Goal: Task Accomplishment & Management: Use online tool/utility

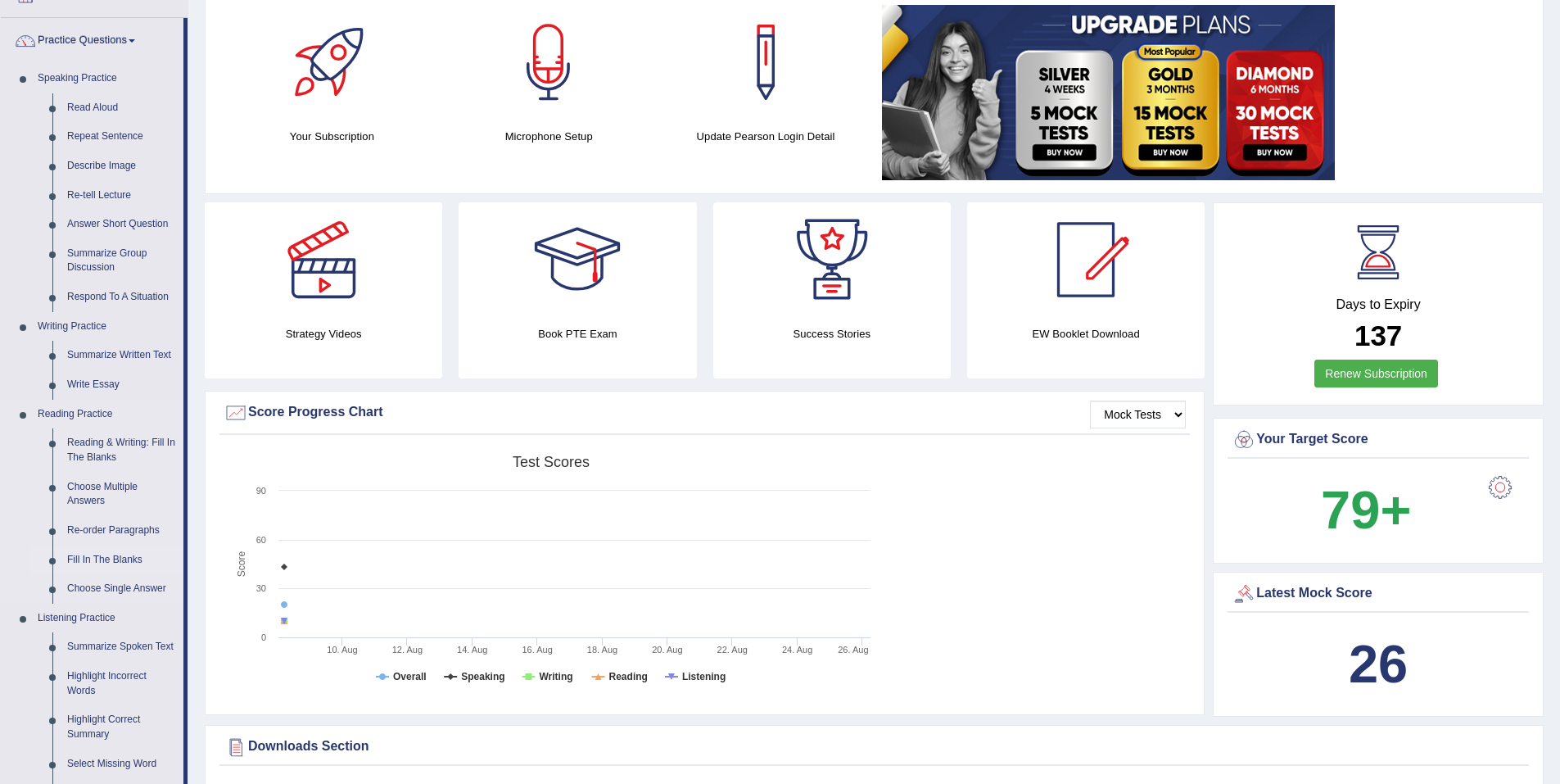
scroll to position [82, 0]
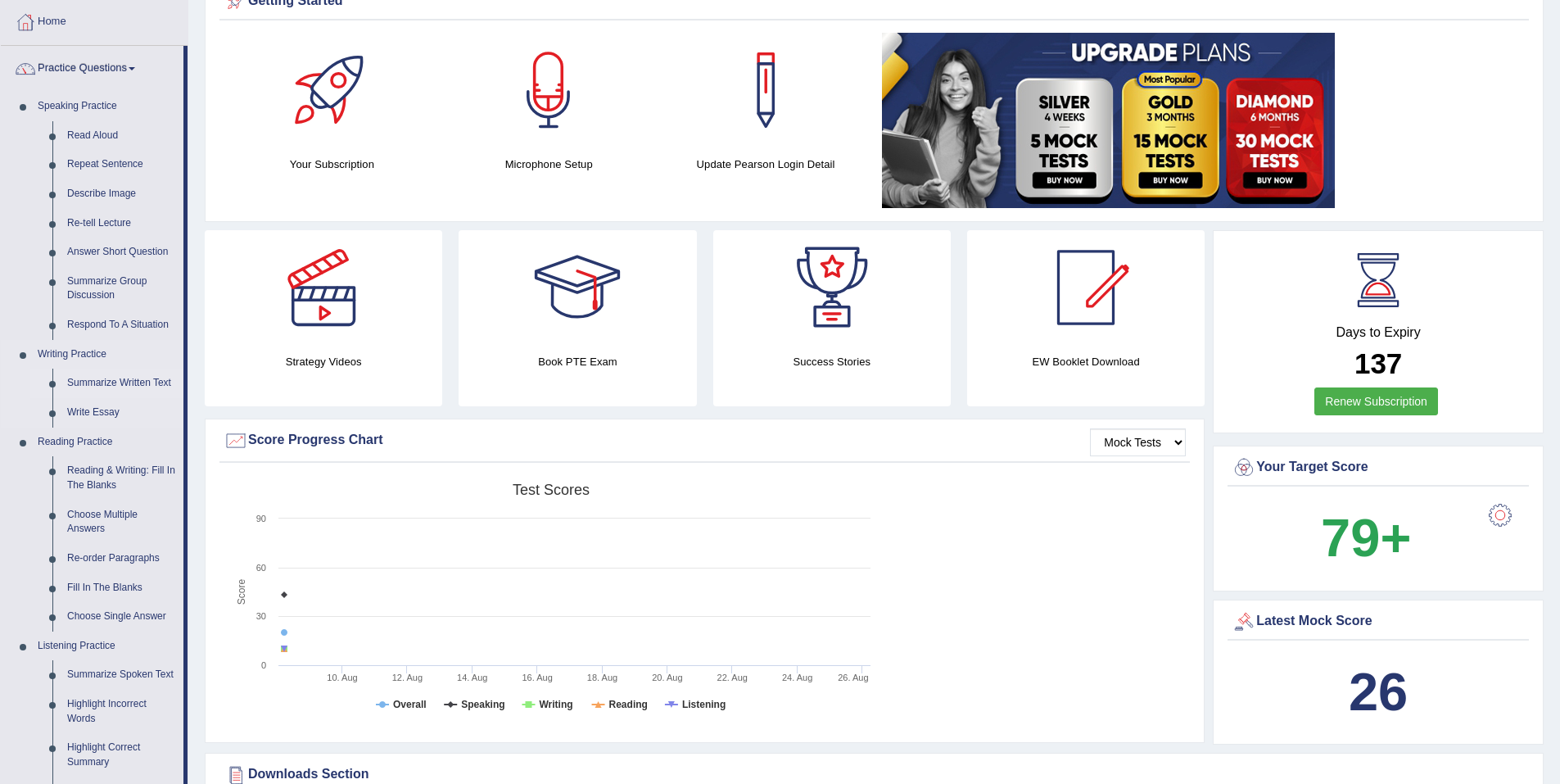
click at [145, 377] on link "Summarize Written Text" at bounding box center [121, 383] width 123 height 29
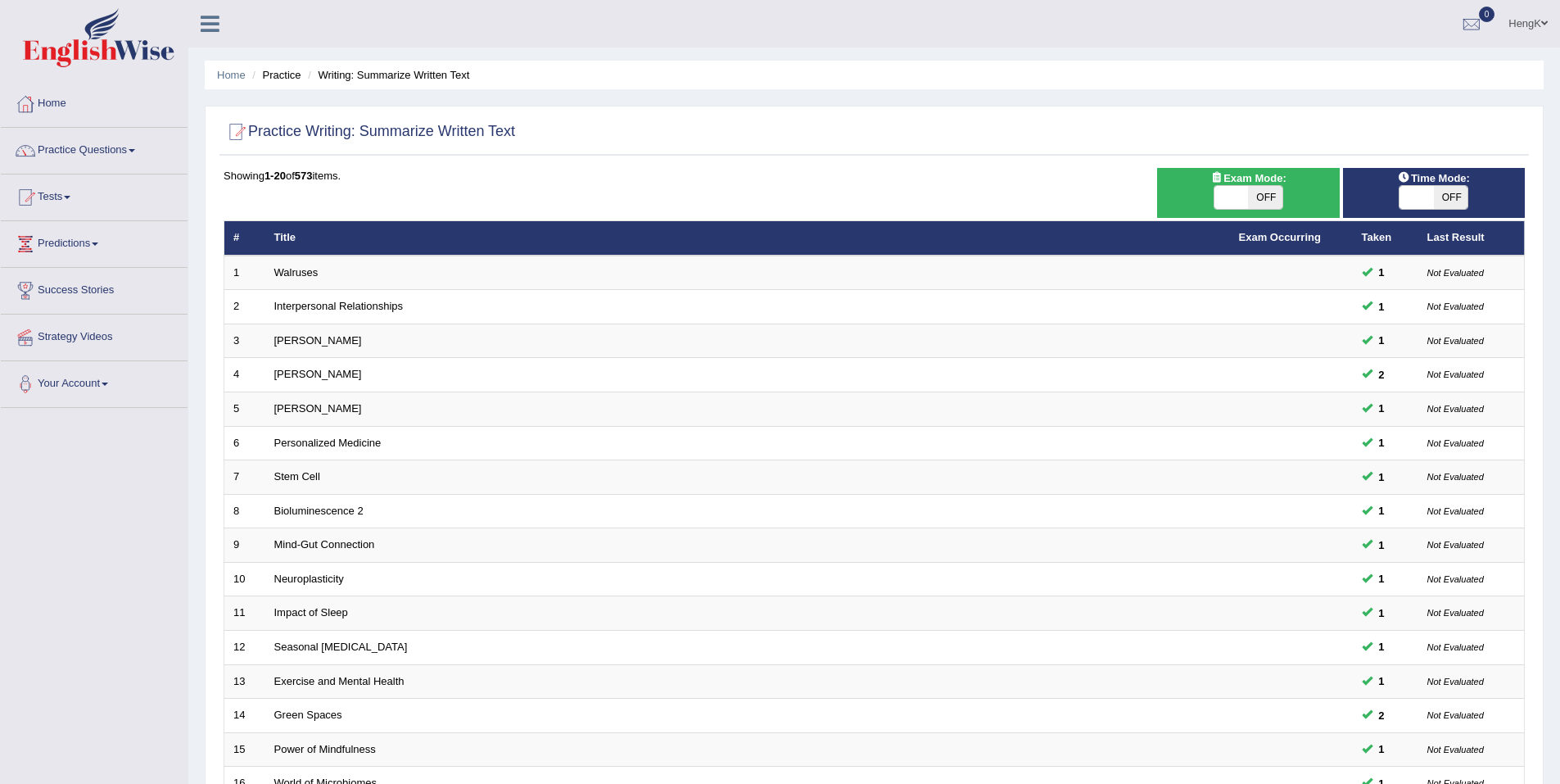
click at [1426, 197] on span at bounding box center [1416, 197] width 34 height 23
checkbox input "true"
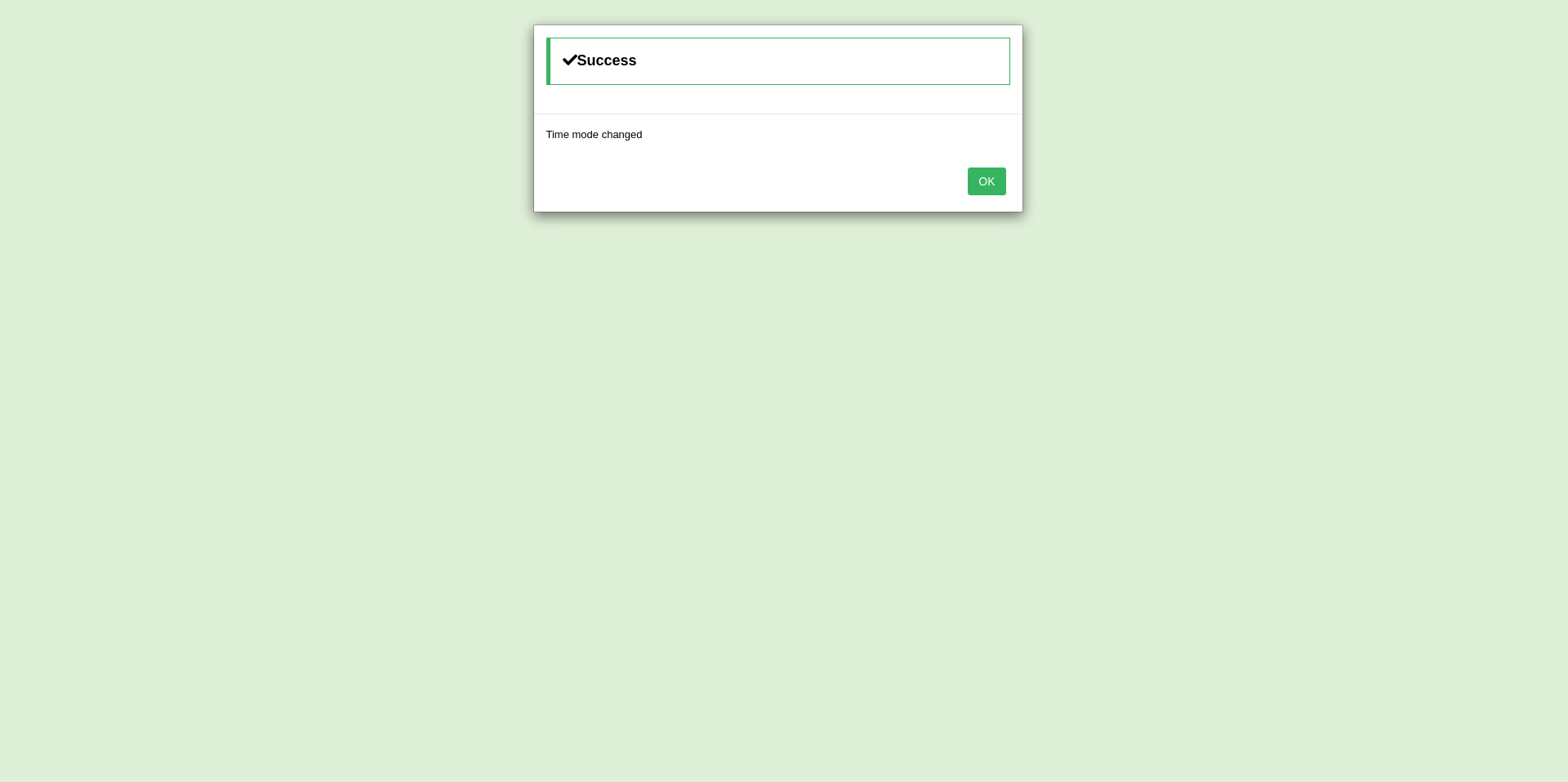
click at [1002, 181] on button "OK" at bounding box center [986, 181] width 38 height 28
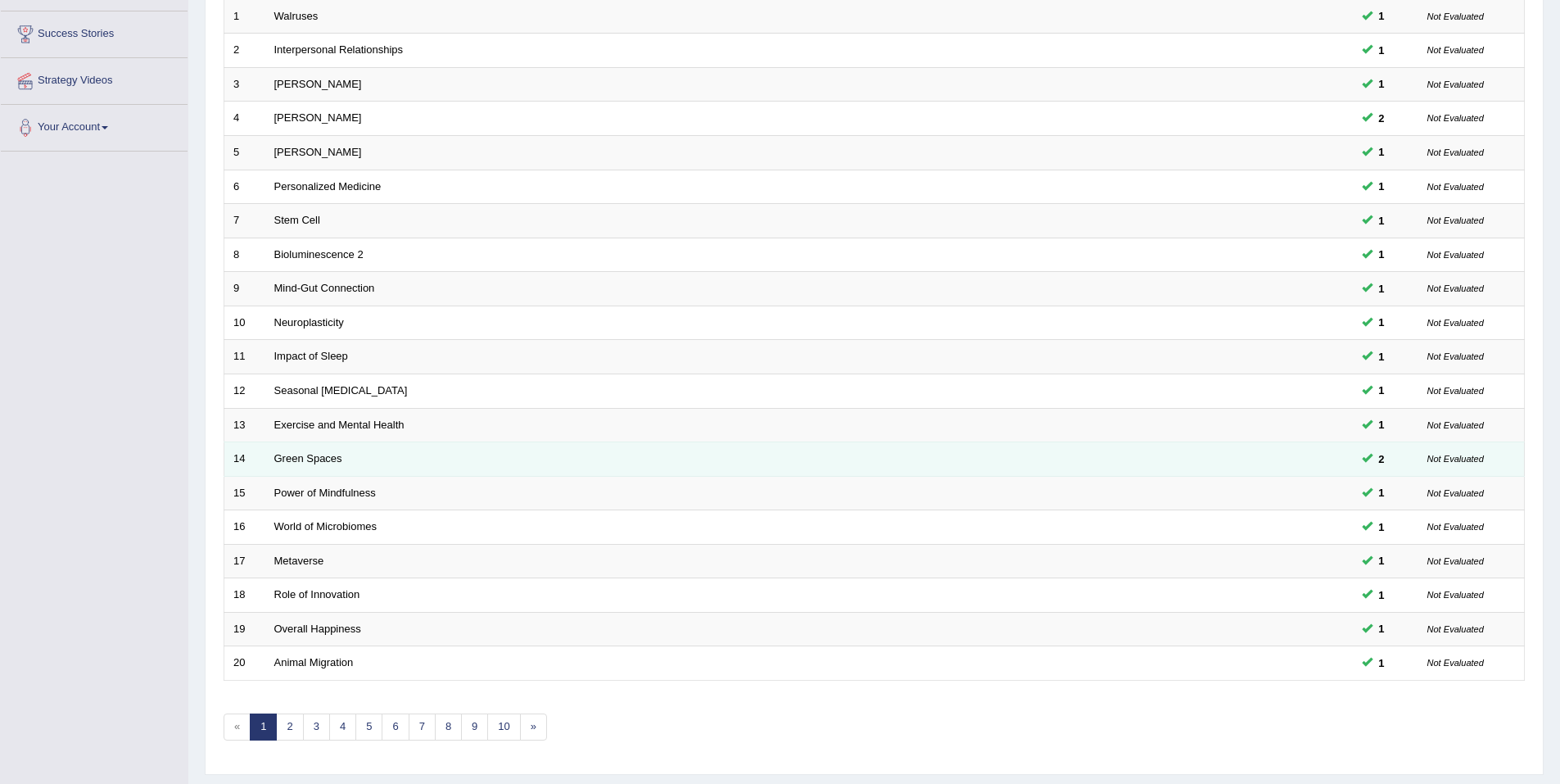
scroll to position [301, 0]
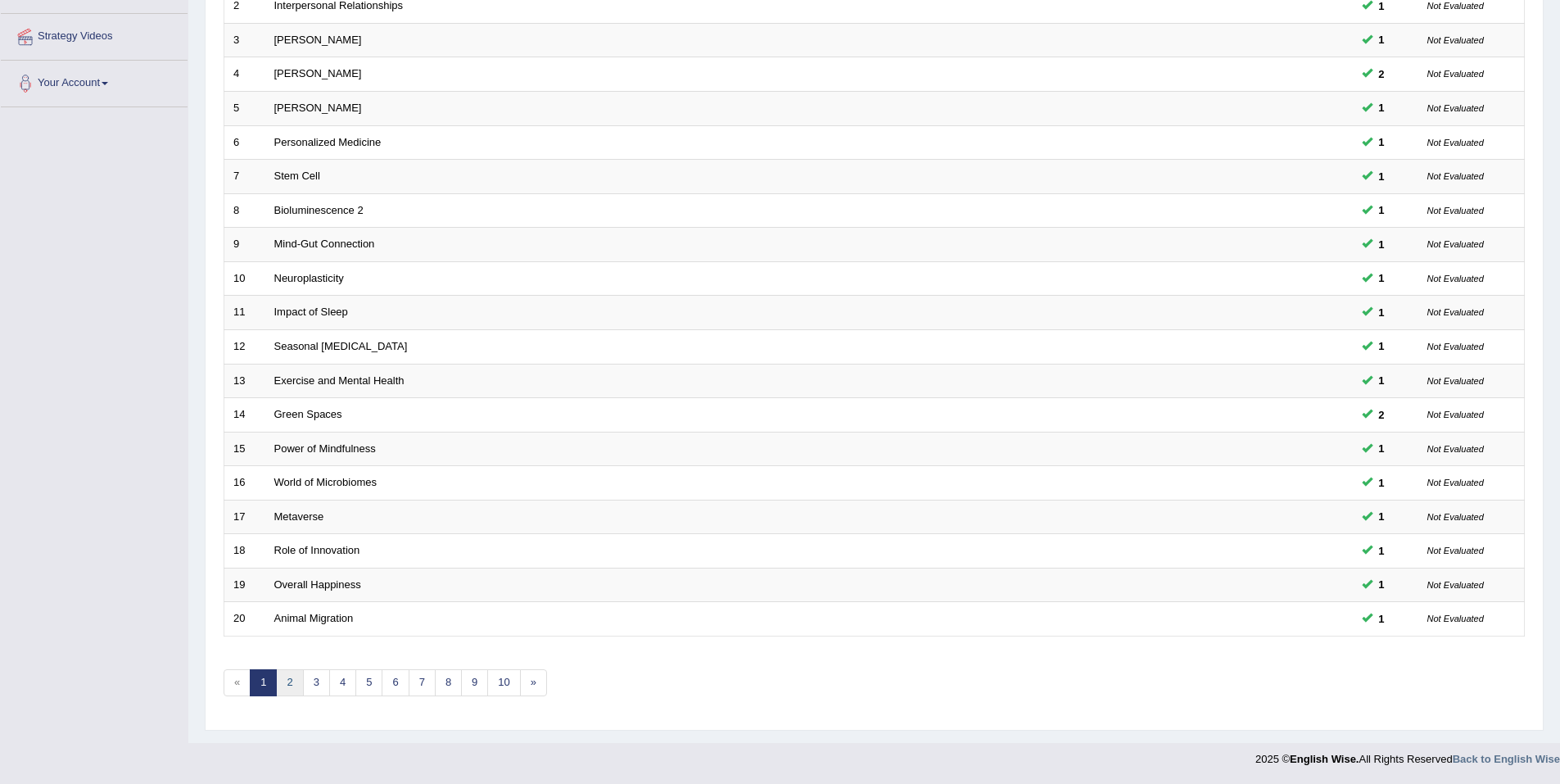
click at [289, 687] on link "2" at bounding box center [289, 682] width 27 height 27
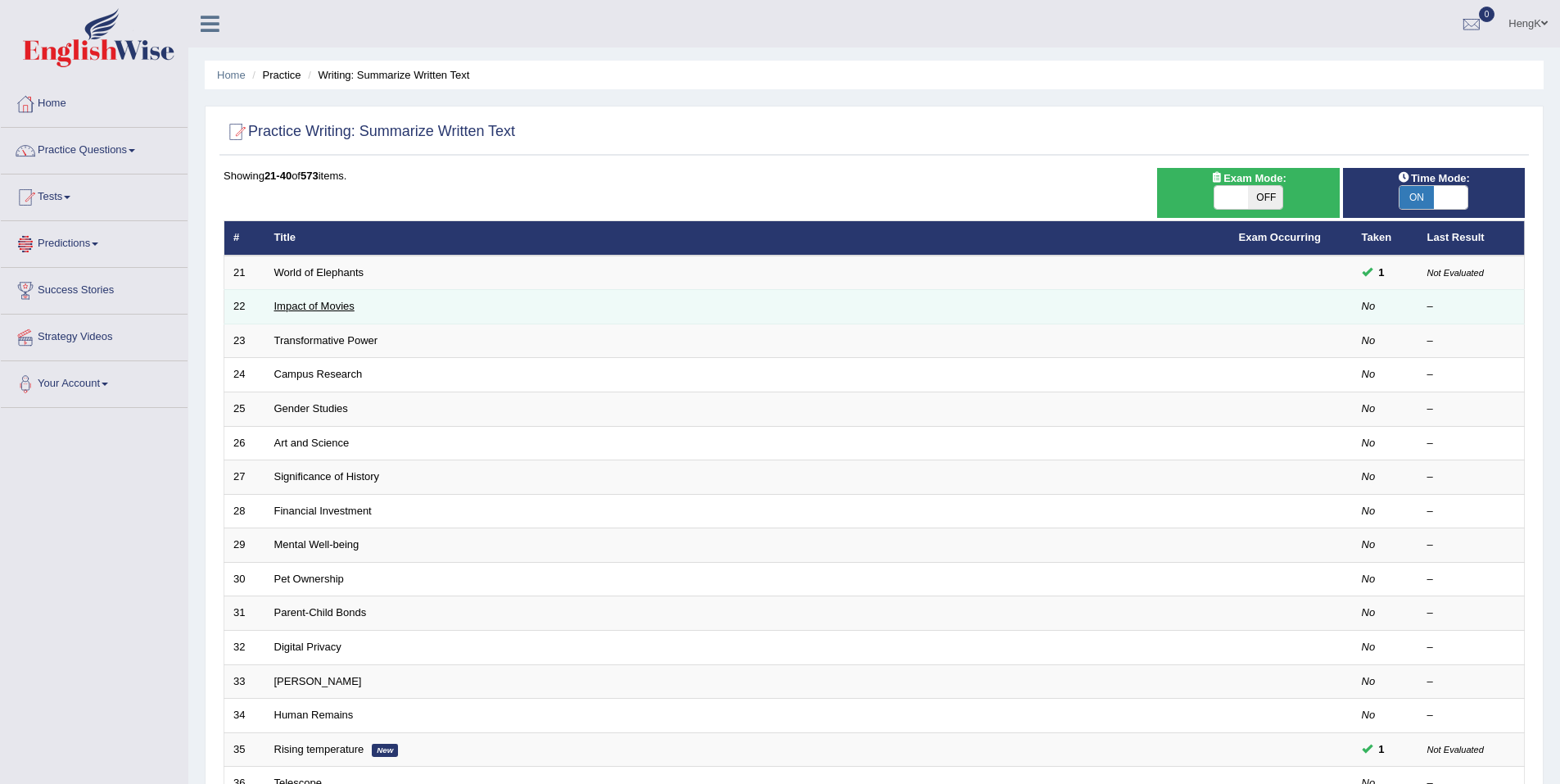
click at [323, 307] on link "Impact of Movies" at bounding box center [314, 306] width 80 height 12
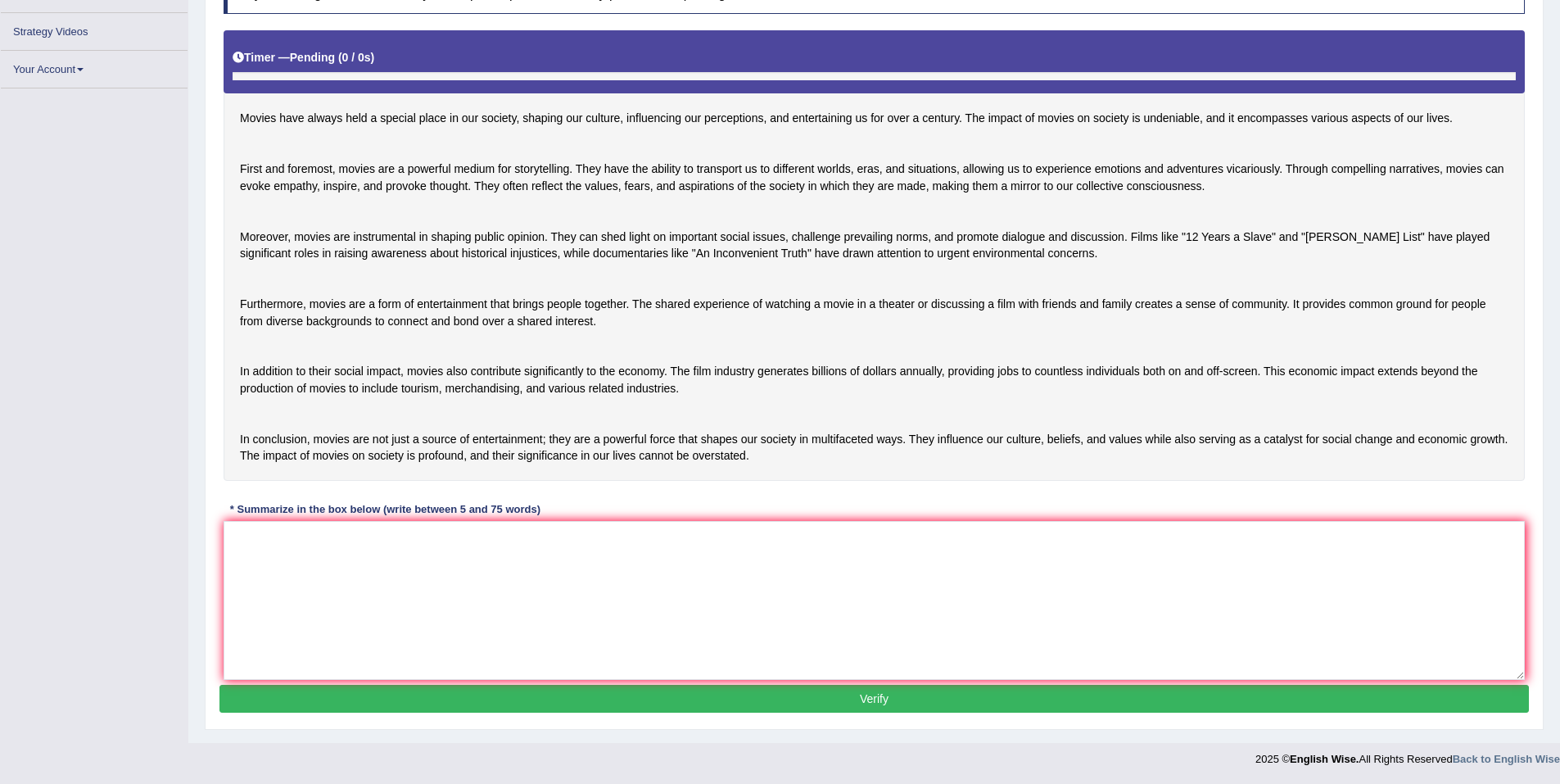
scroll to position [197, 0]
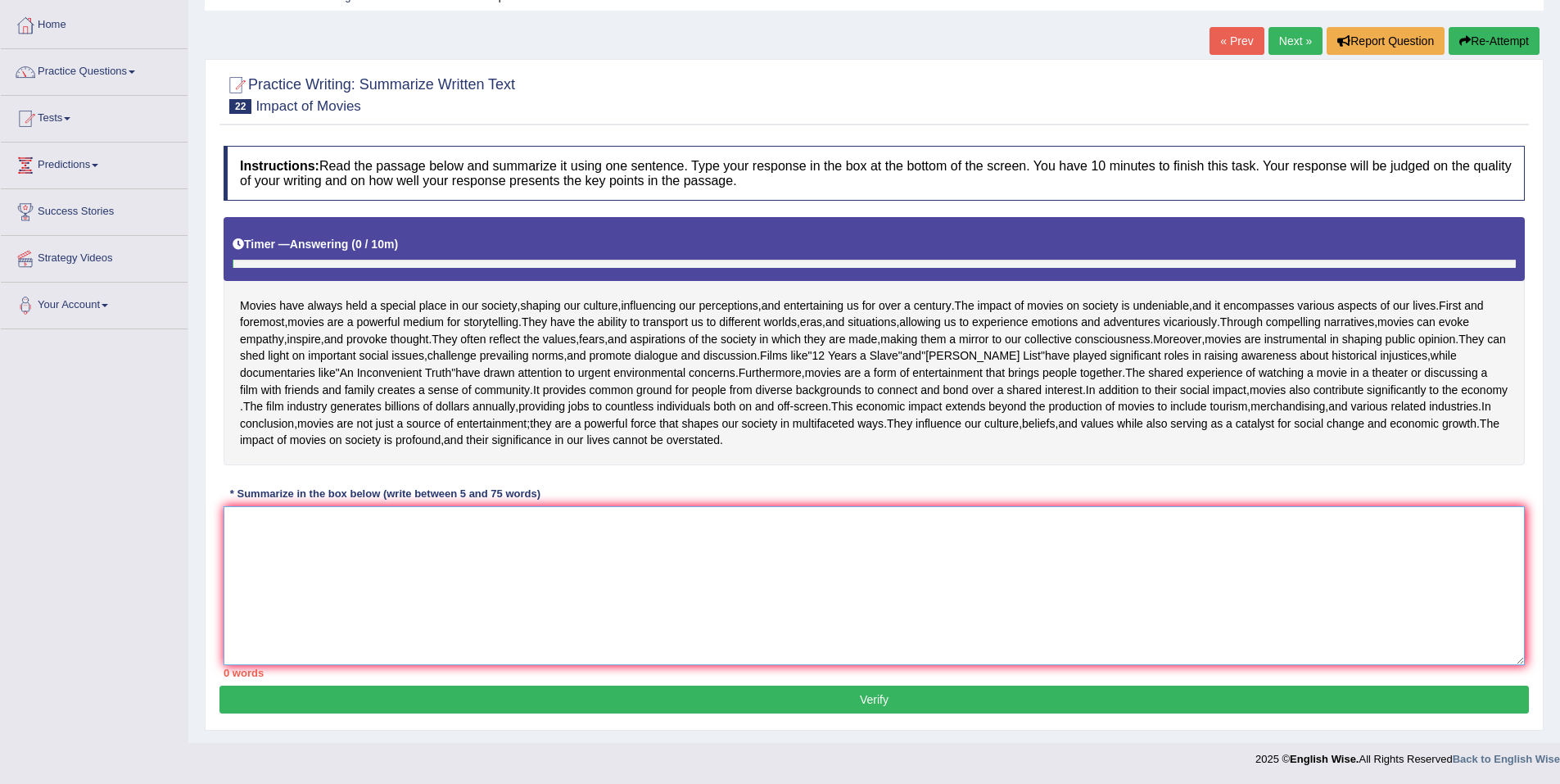
click at [438, 573] on textarea at bounding box center [874, 585] width 1301 height 159
click at [262, 524] on textarea "Movie have always" at bounding box center [874, 585] width 1301 height 159
click at [367, 524] on textarea "Movies have always" at bounding box center [874, 585] width 1301 height 159
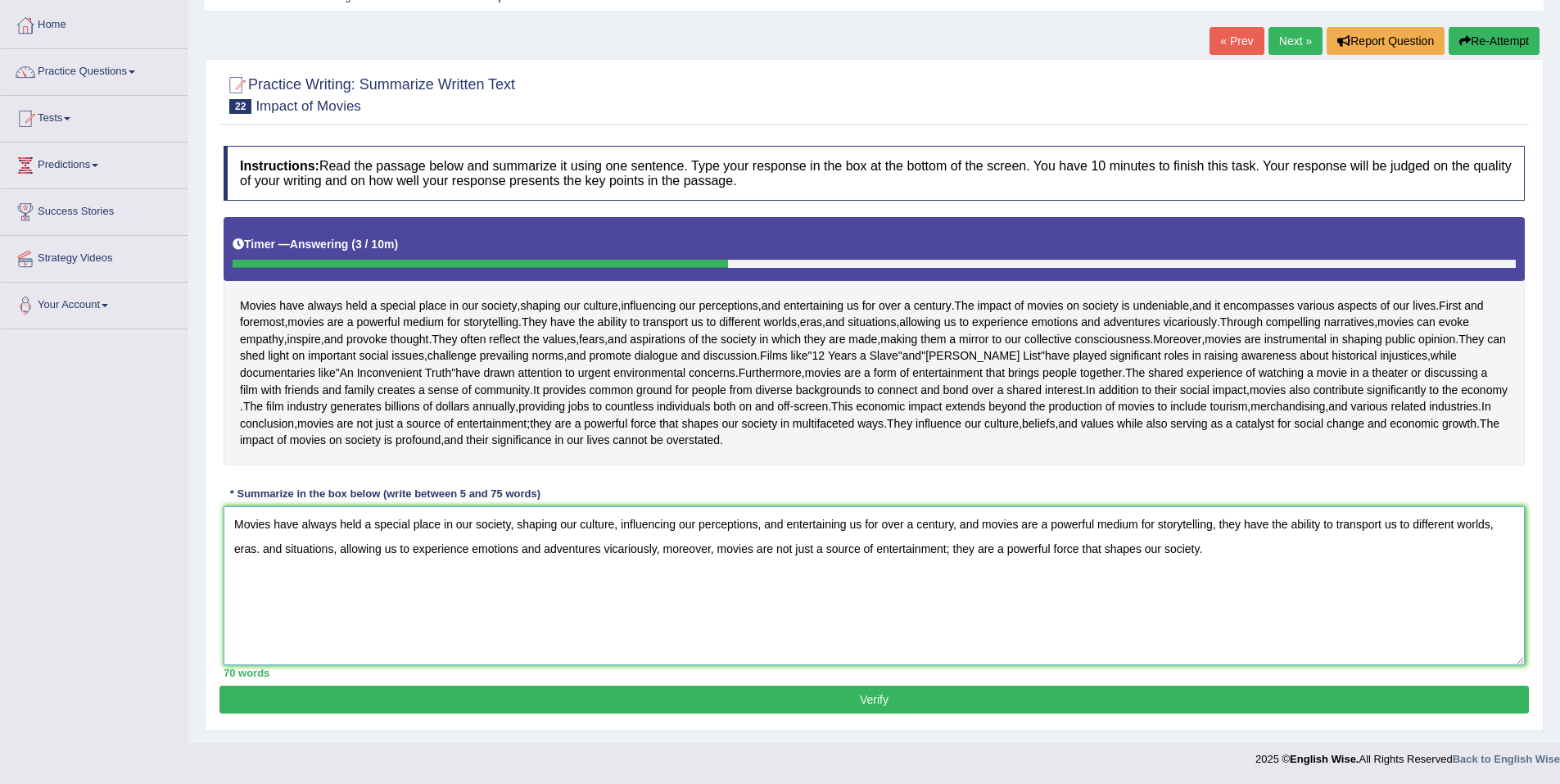
type textarea "Movies have always held a special place in our society, shaping our culture, in…"
click at [872, 698] on button "Verify" at bounding box center [873, 699] width 1310 height 28
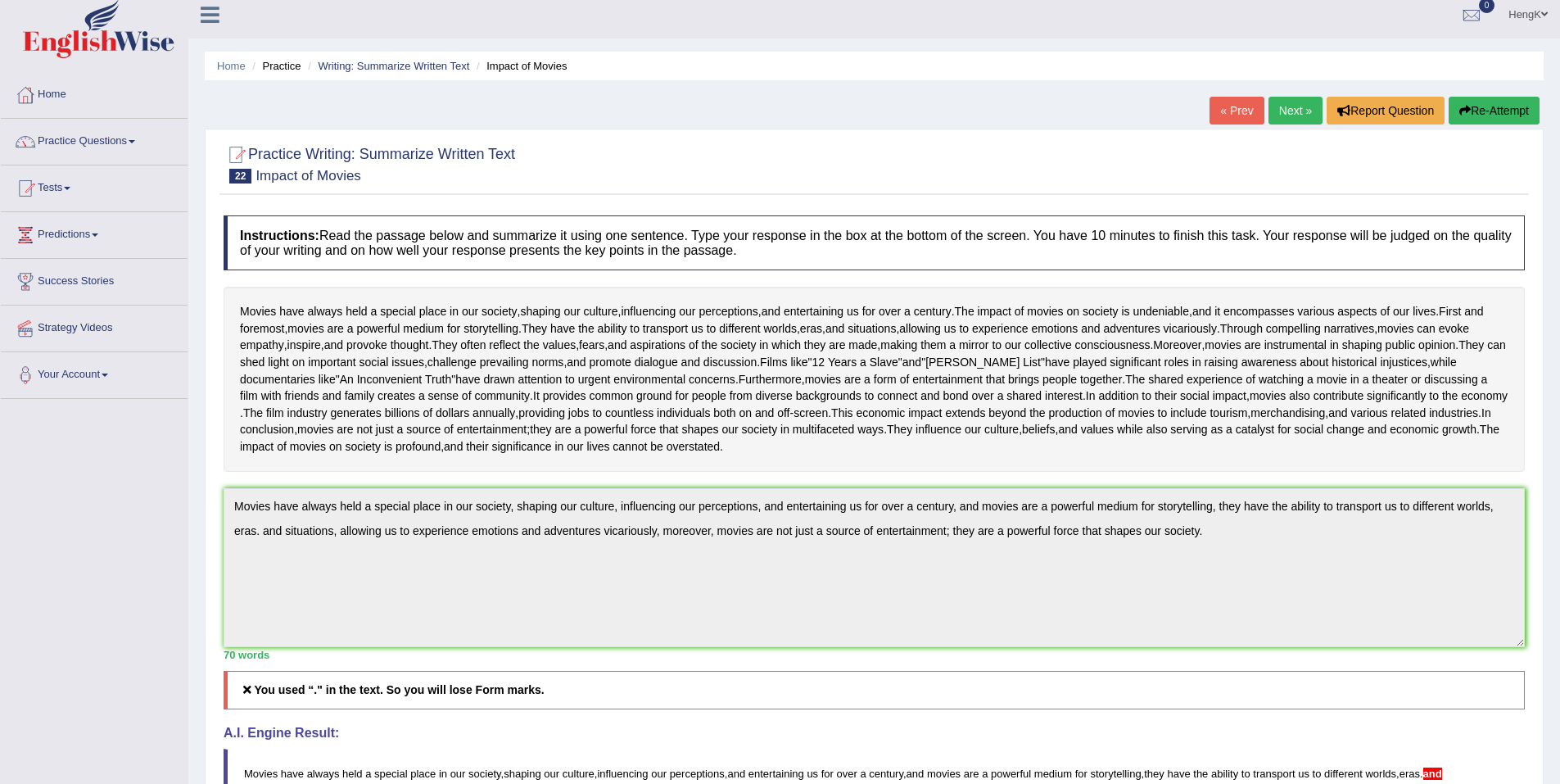
scroll to position [0, 0]
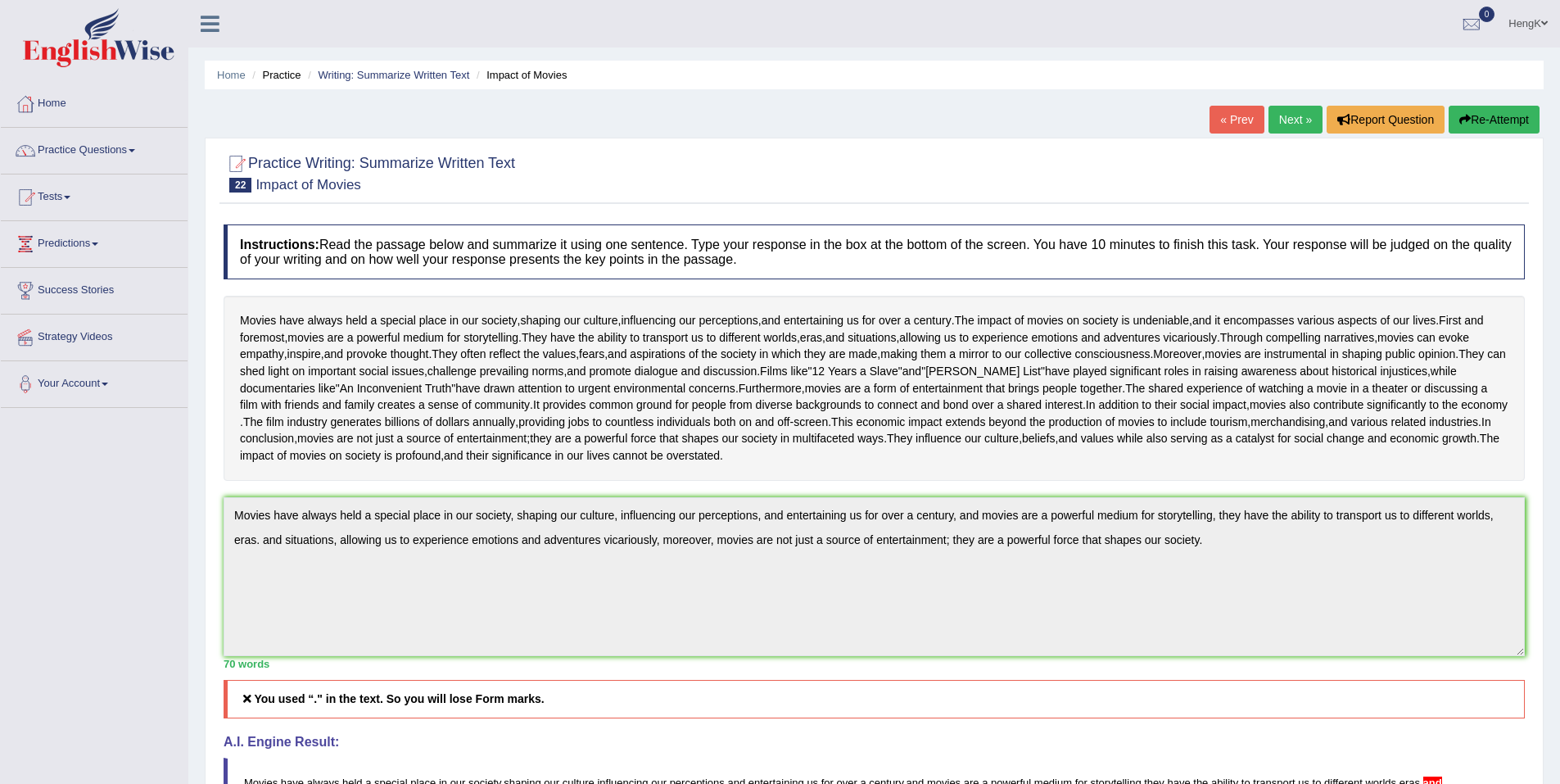
click at [1488, 121] on button "Re-Attempt" at bounding box center [1494, 120] width 91 height 28
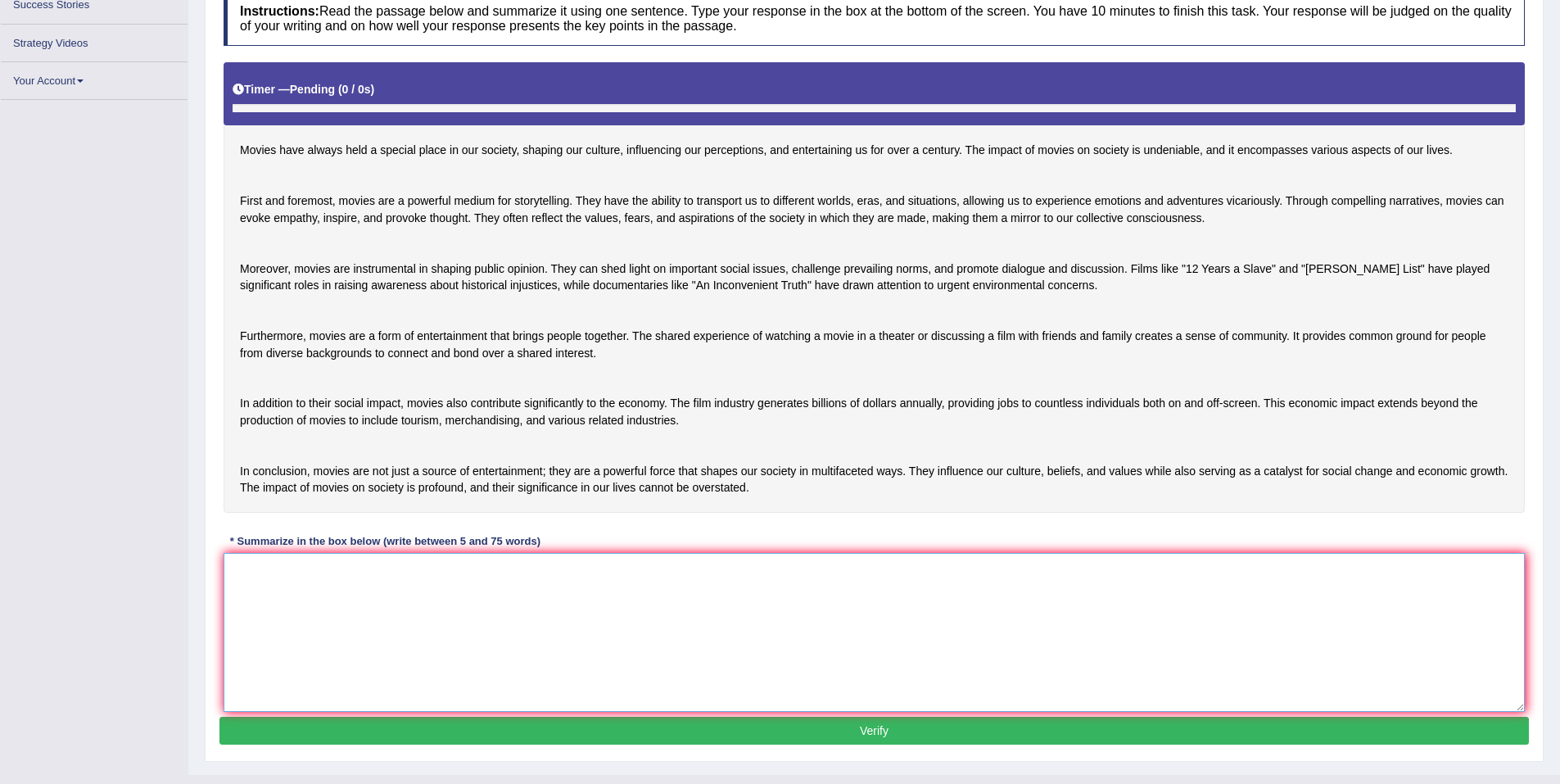
click at [383, 654] on textarea at bounding box center [874, 632] width 1301 height 159
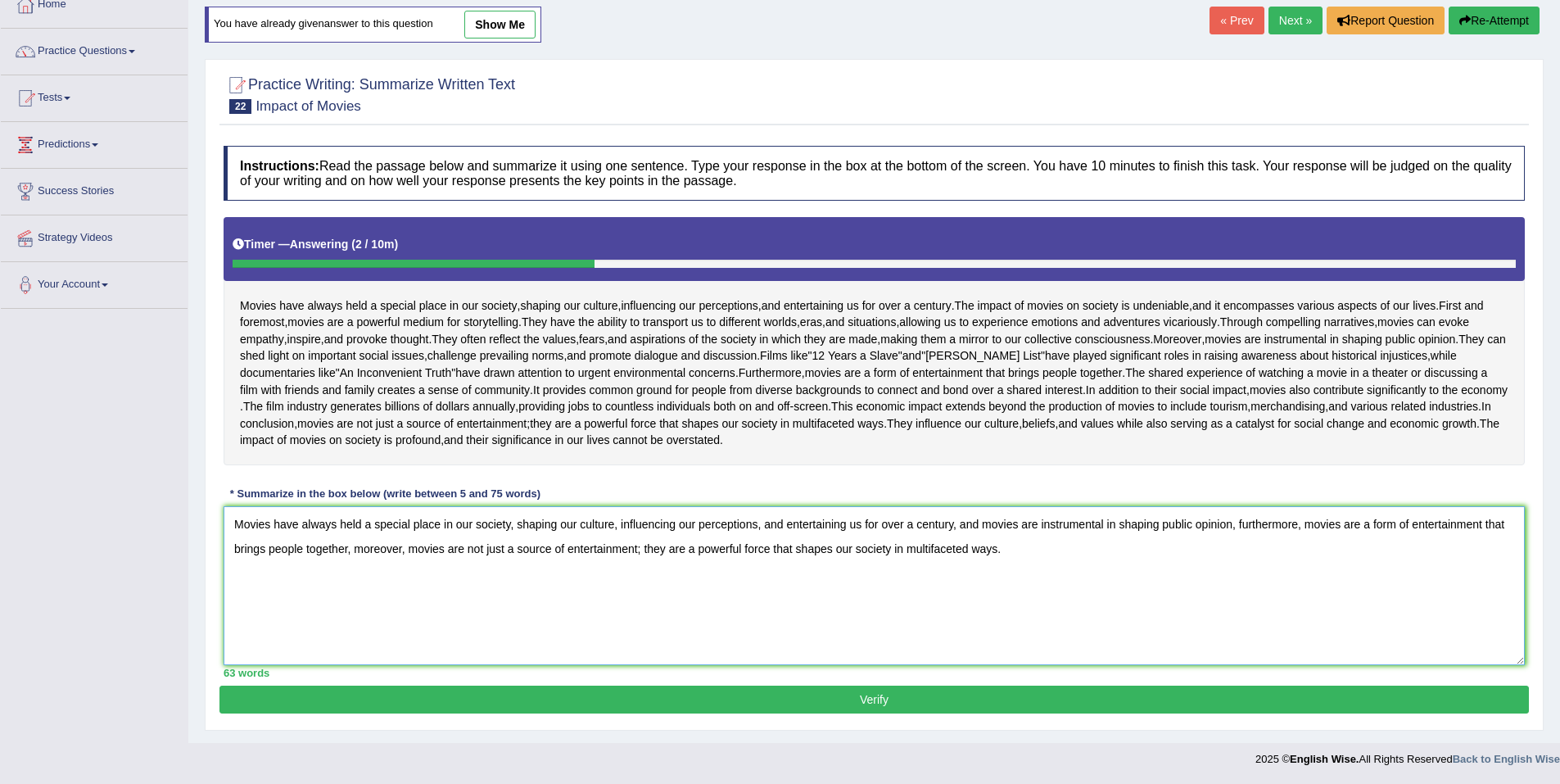
type textarea "Movies have always held a special place in our society, shaping our culture, in…"
click at [865, 698] on button "Verify" at bounding box center [873, 699] width 1310 height 28
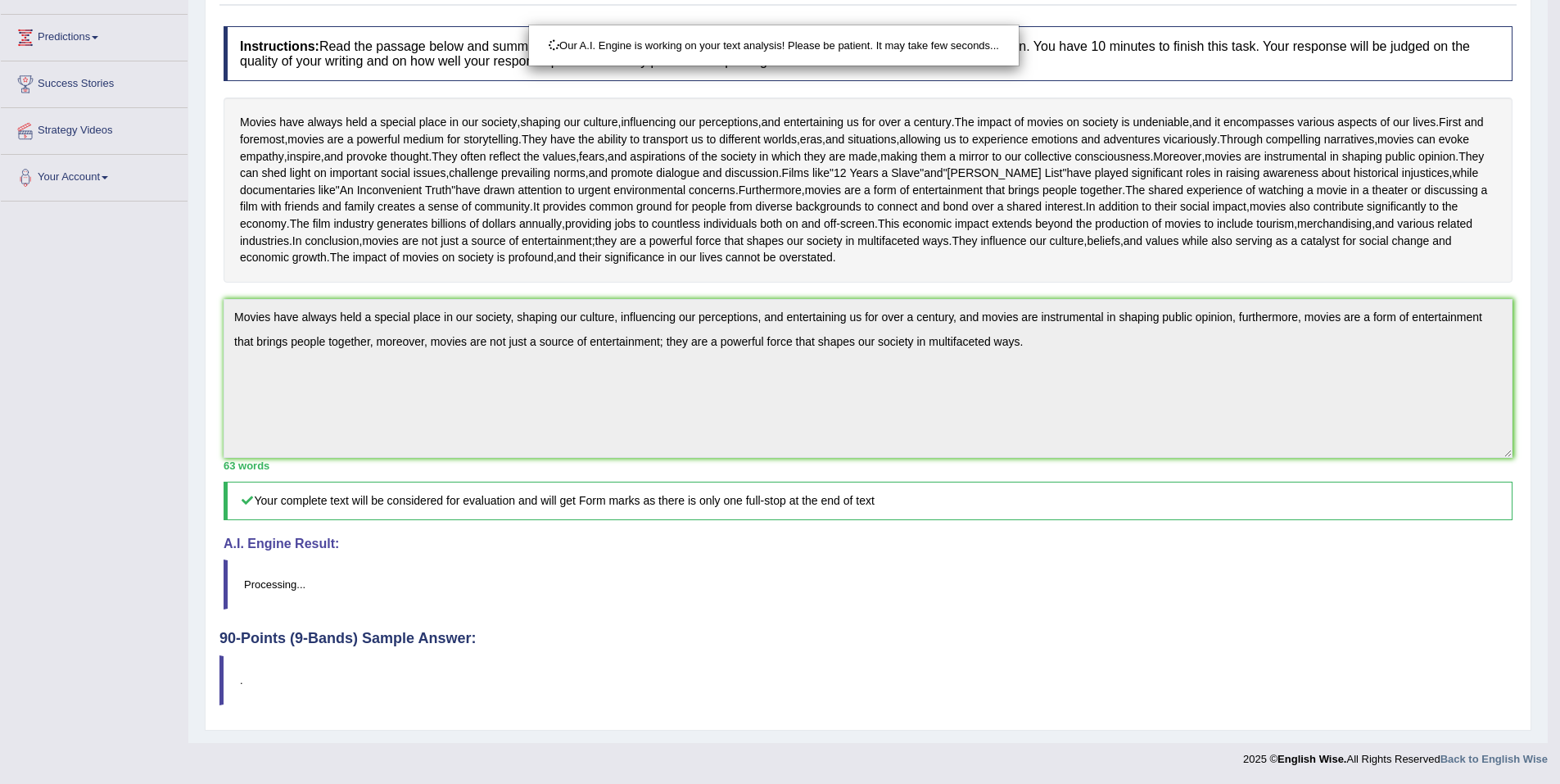
scroll to position [325, 0]
